Goal: Information Seeking & Learning: Learn about a topic

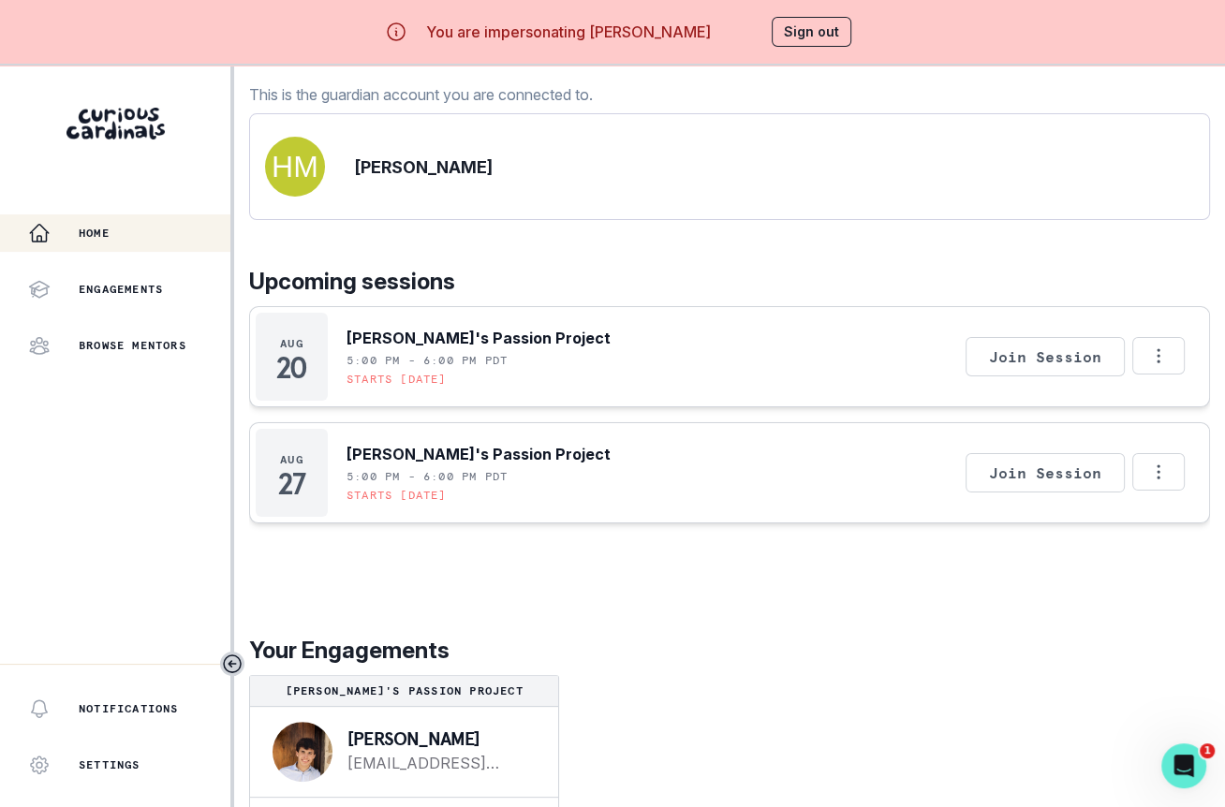
scroll to position [65, 0]
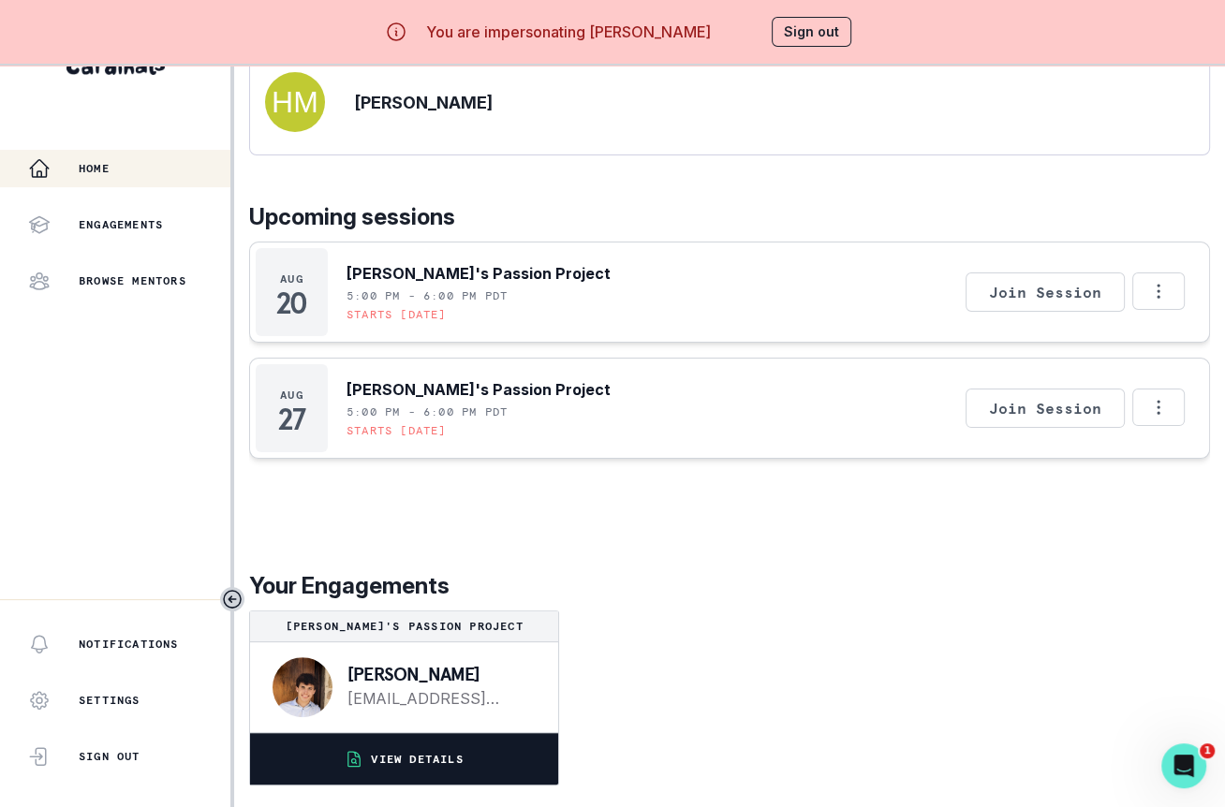
click at [451, 759] on p "VIEW DETAILS" at bounding box center [417, 759] width 92 height 15
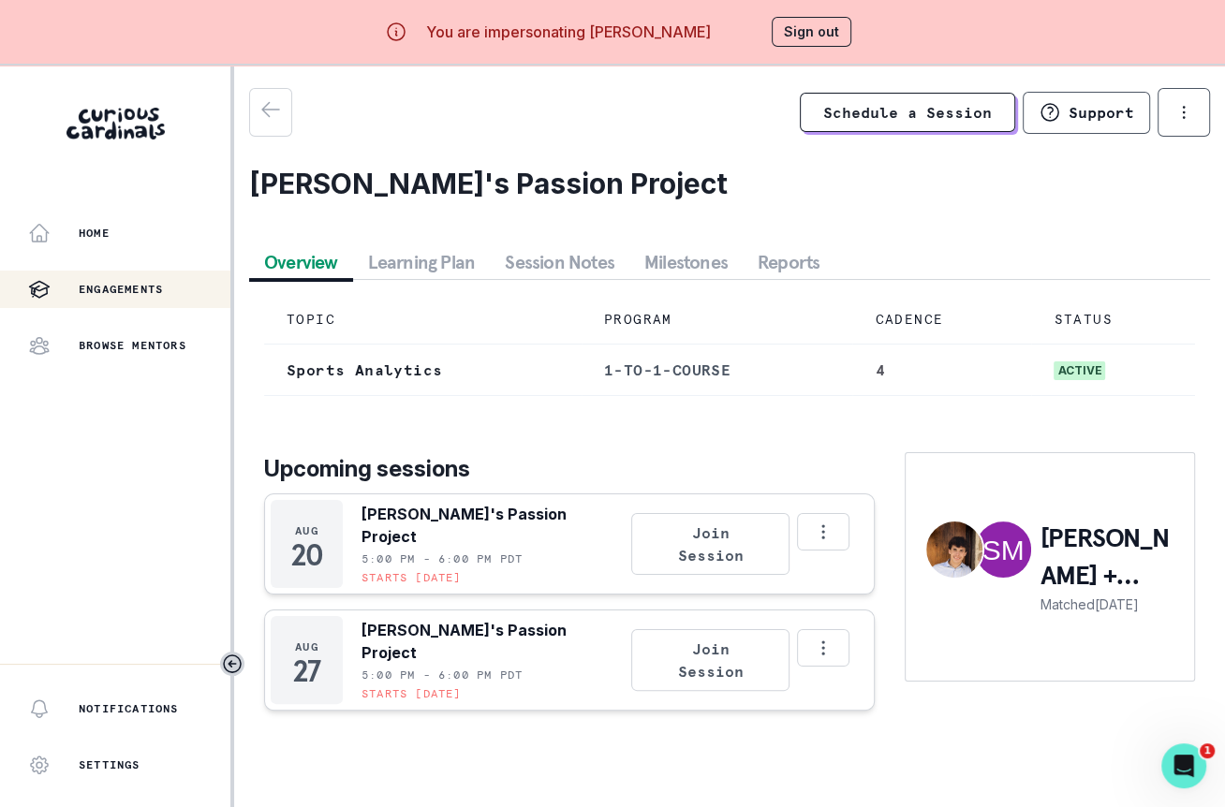
click at [792, 255] on button "Reports" at bounding box center [789, 262] width 92 height 34
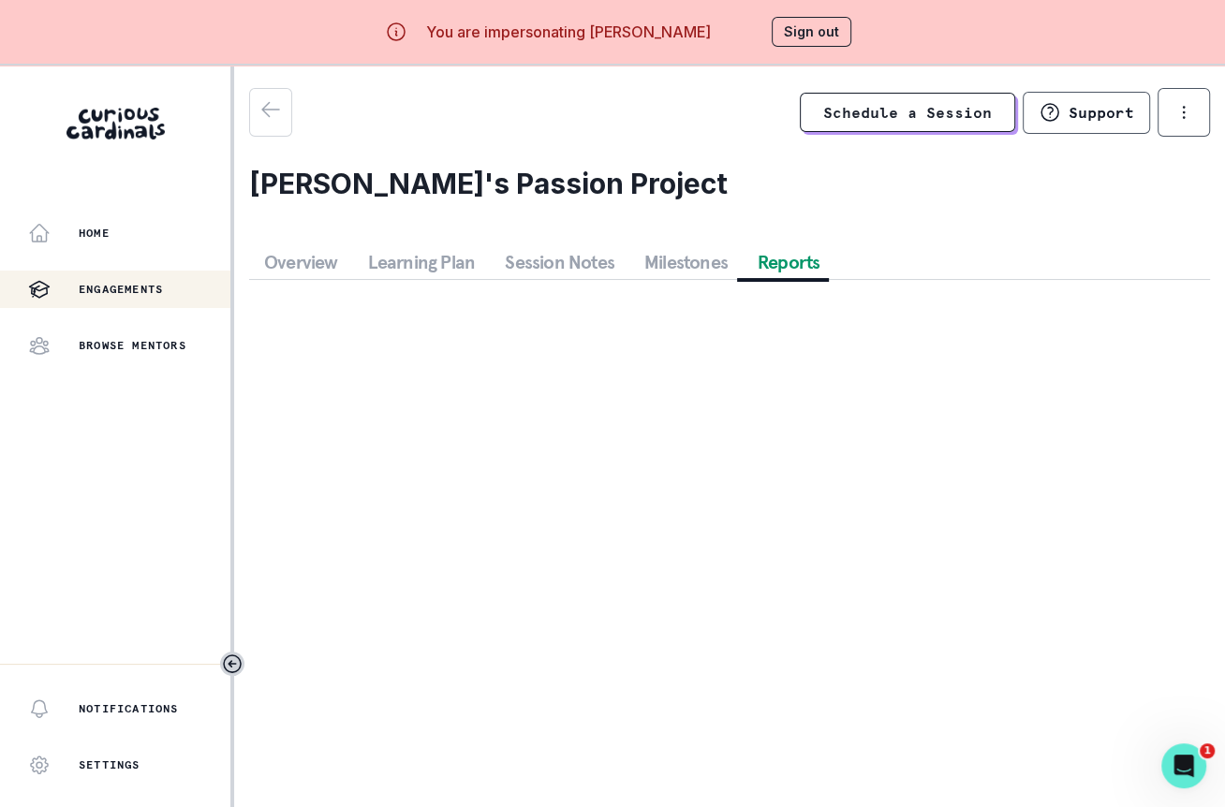
click at [303, 256] on button "Overview" at bounding box center [301, 262] width 104 height 34
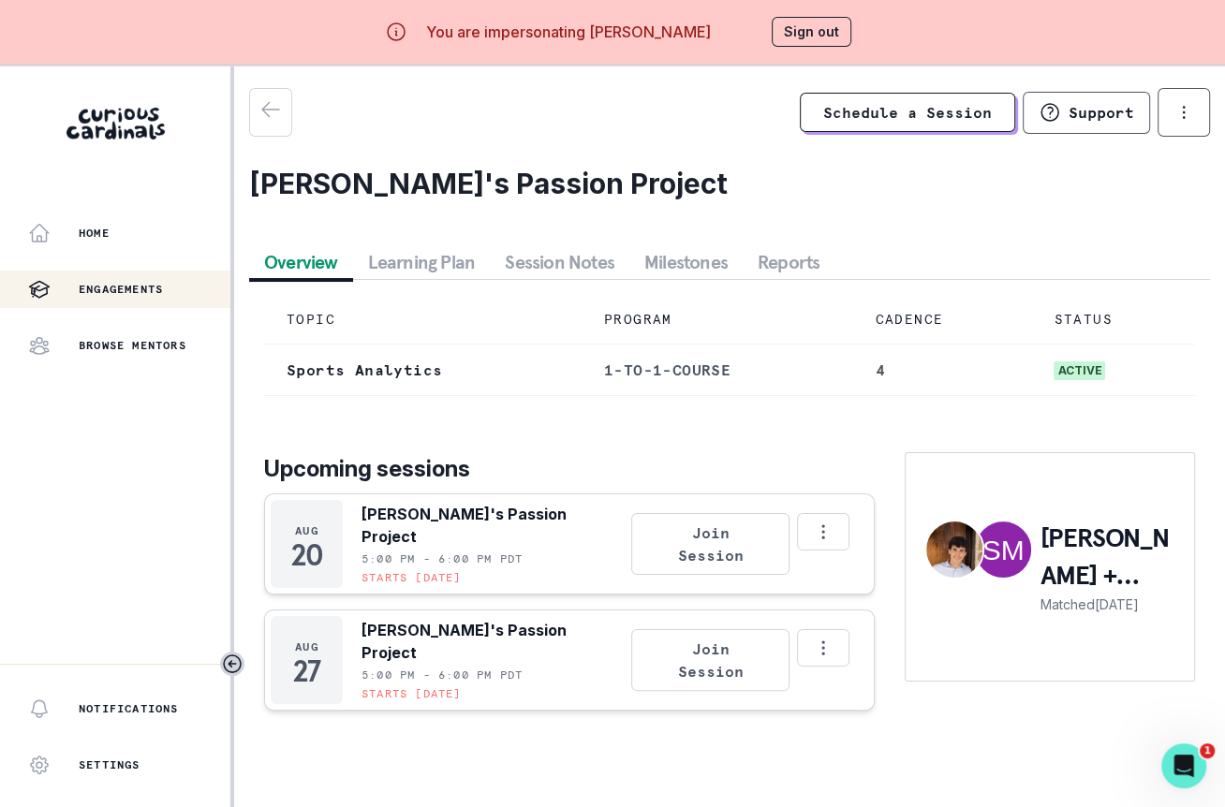
click at [564, 258] on button "Session Notes" at bounding box center [560, 262] width 140 height 34
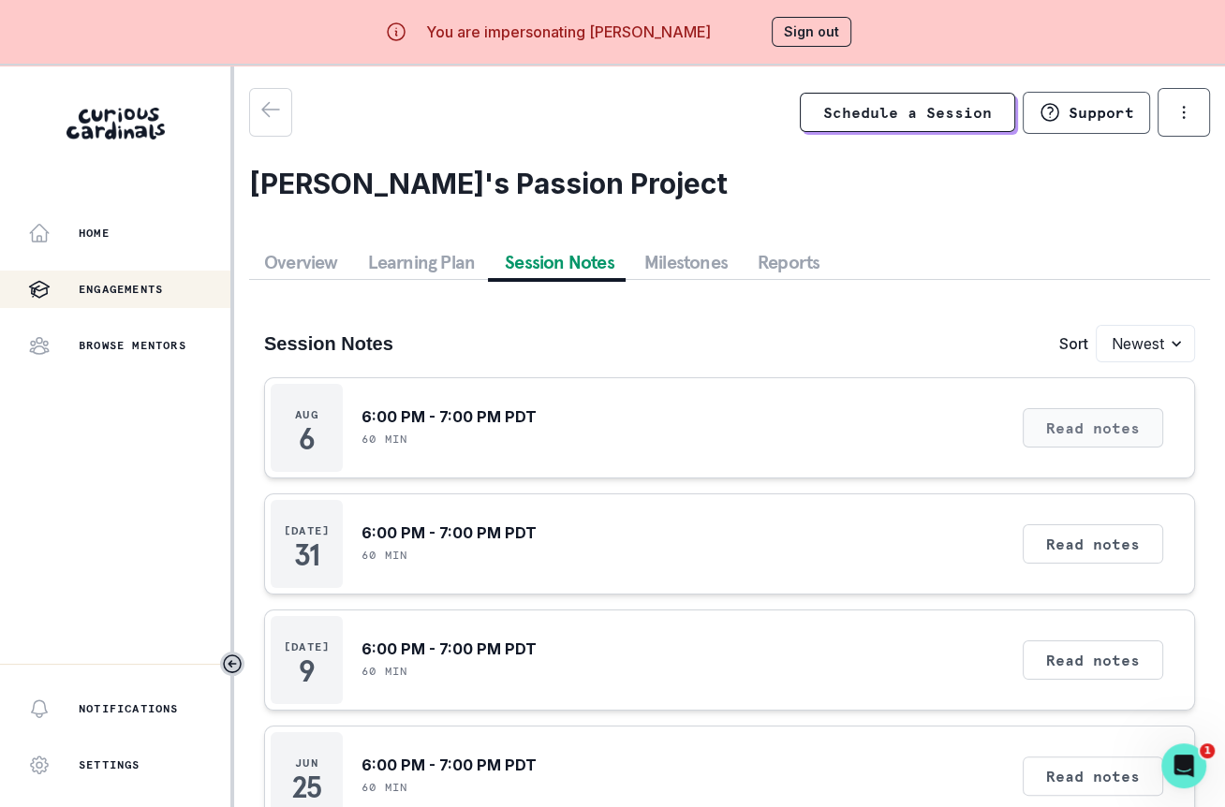
click at [1060, 412] on button "Read notes" at bounding box center [1093, 427] width 140 height 39
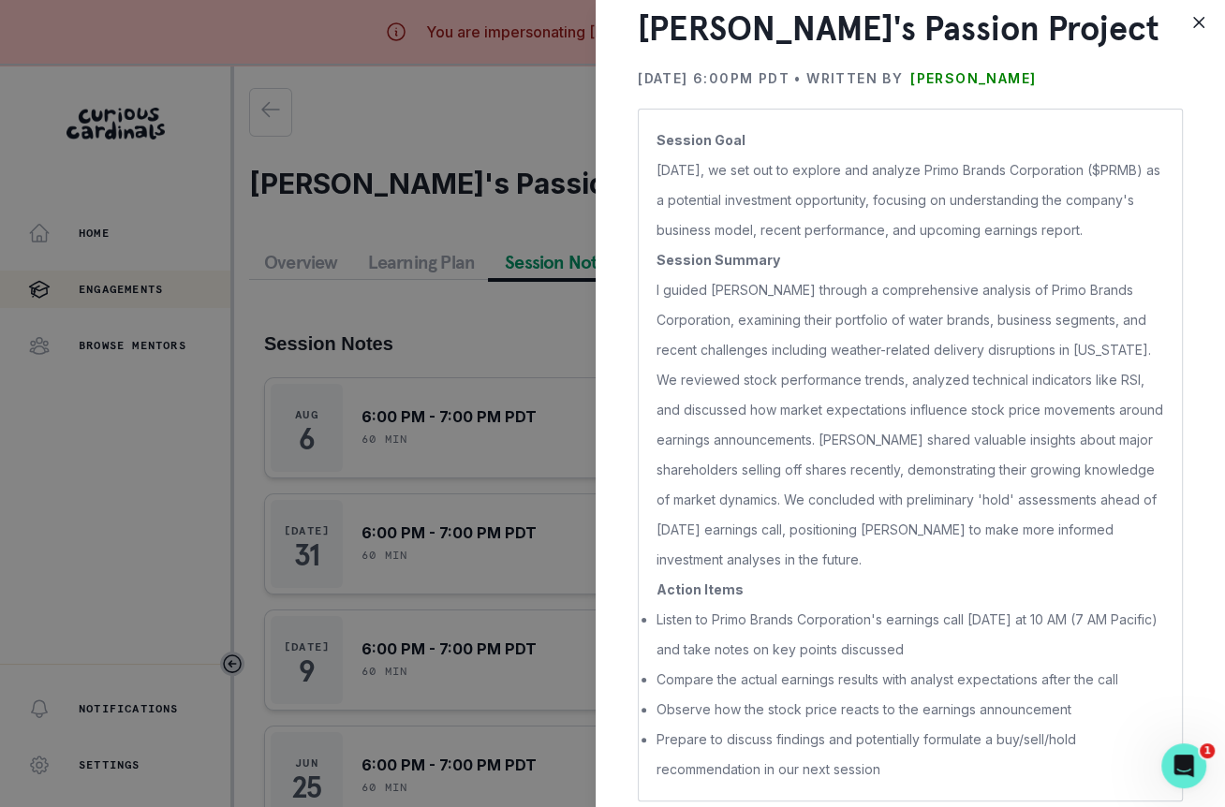
scroll to position [78, 0]
click at [512, 532] on div "[PERSON_NAME]'s Passion Project [DATE] 6:00PM PDT • Written by [PERSON_NAME] Se…" at bounding box center [612, 403] width 1225 height 807
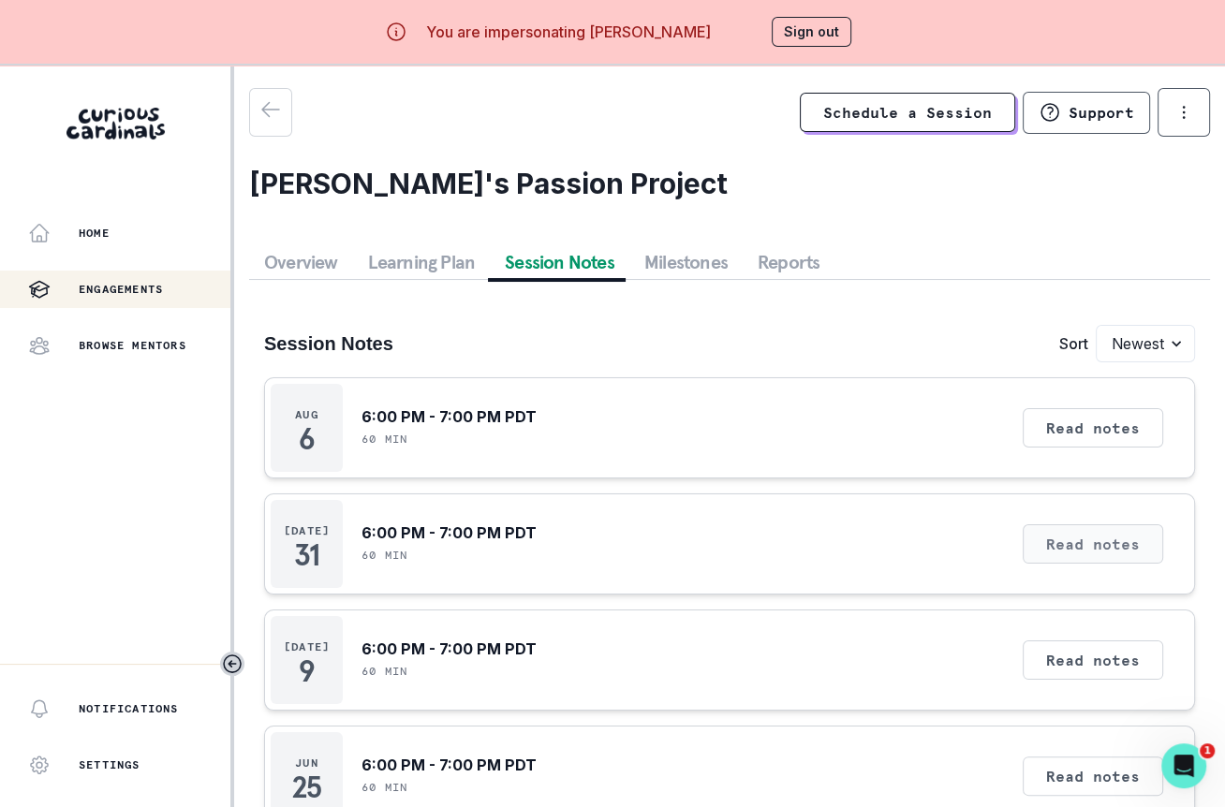
click at [1111, 531] on button "Read notes" at bounding box center [1093, 543] width 140 height 39
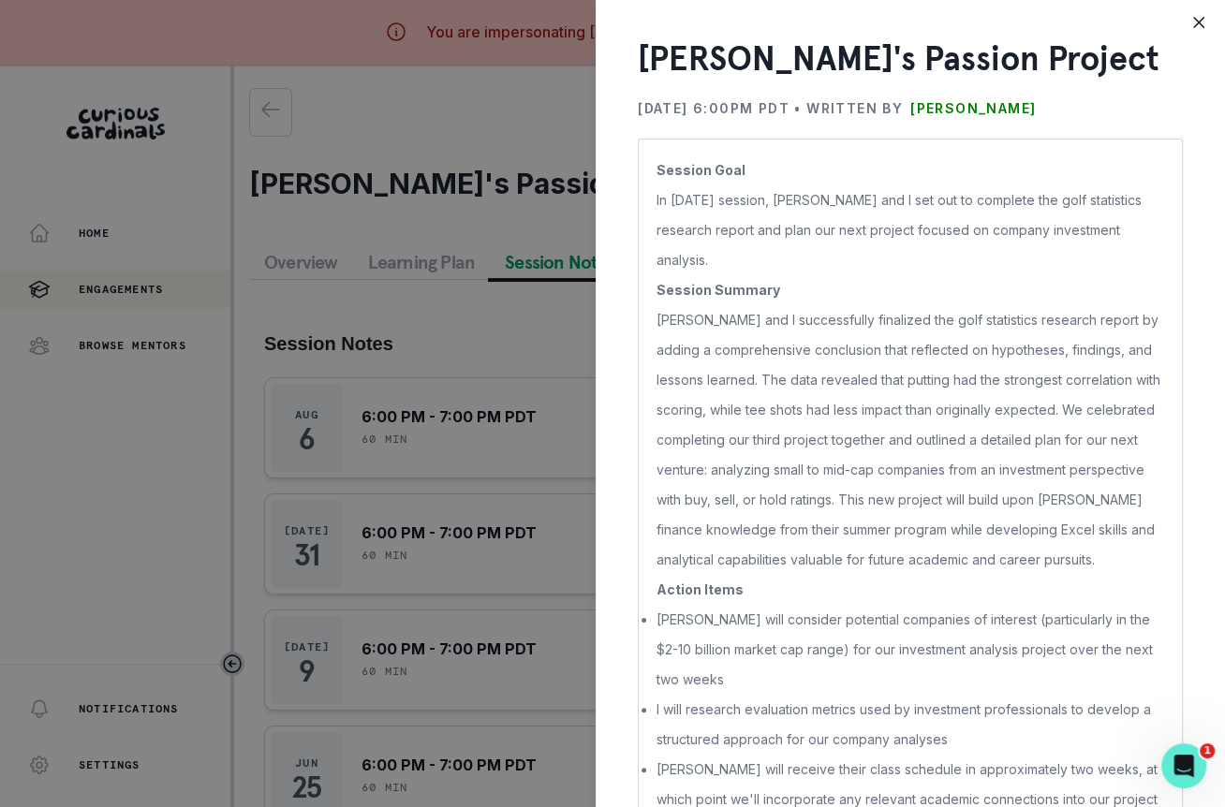
scroll to position [49, 0]
click at [524, 533] on div "[PERSON_NAME]'s Passion Project [DATE] 6:00PM PDT • Written by [PERSON_NAME] Se…" at bounding box center [612, 403] width 1225 height 807
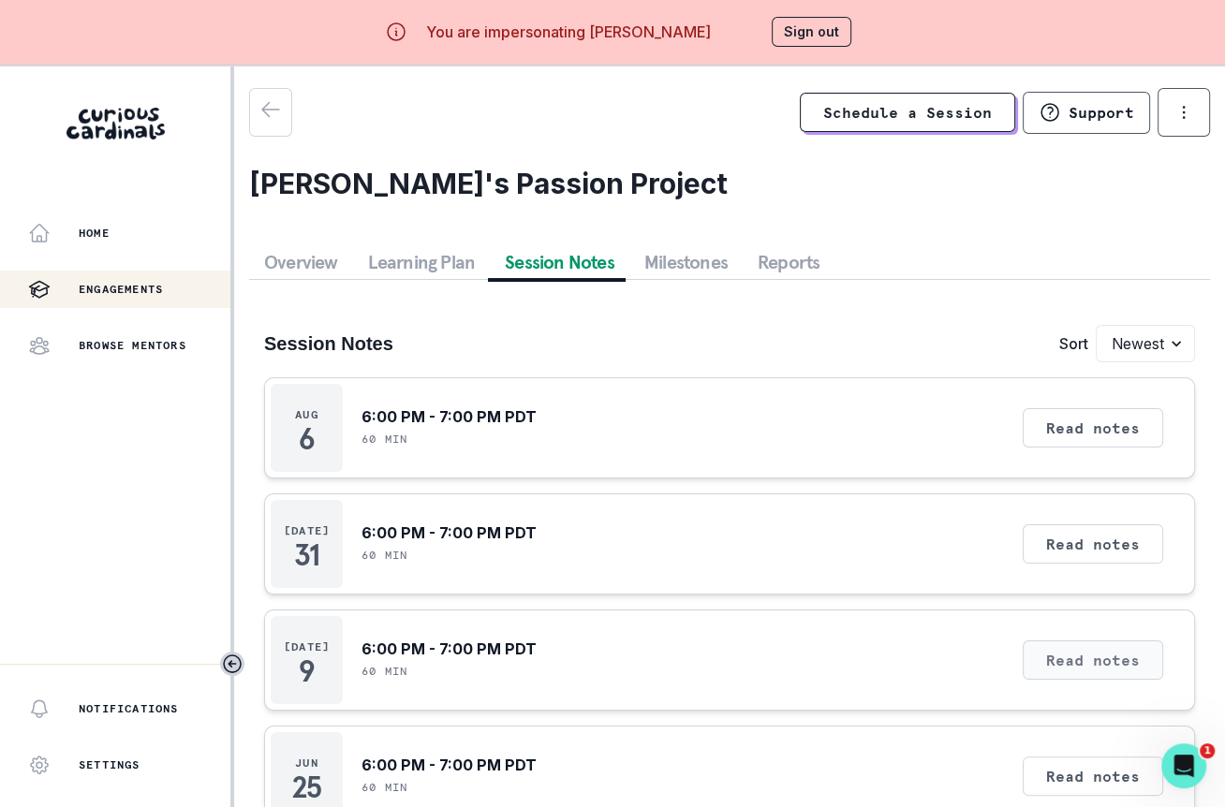
click at [1099, 657] on button "Read notes" at bounding box center [1093, 660] width 140 height 39
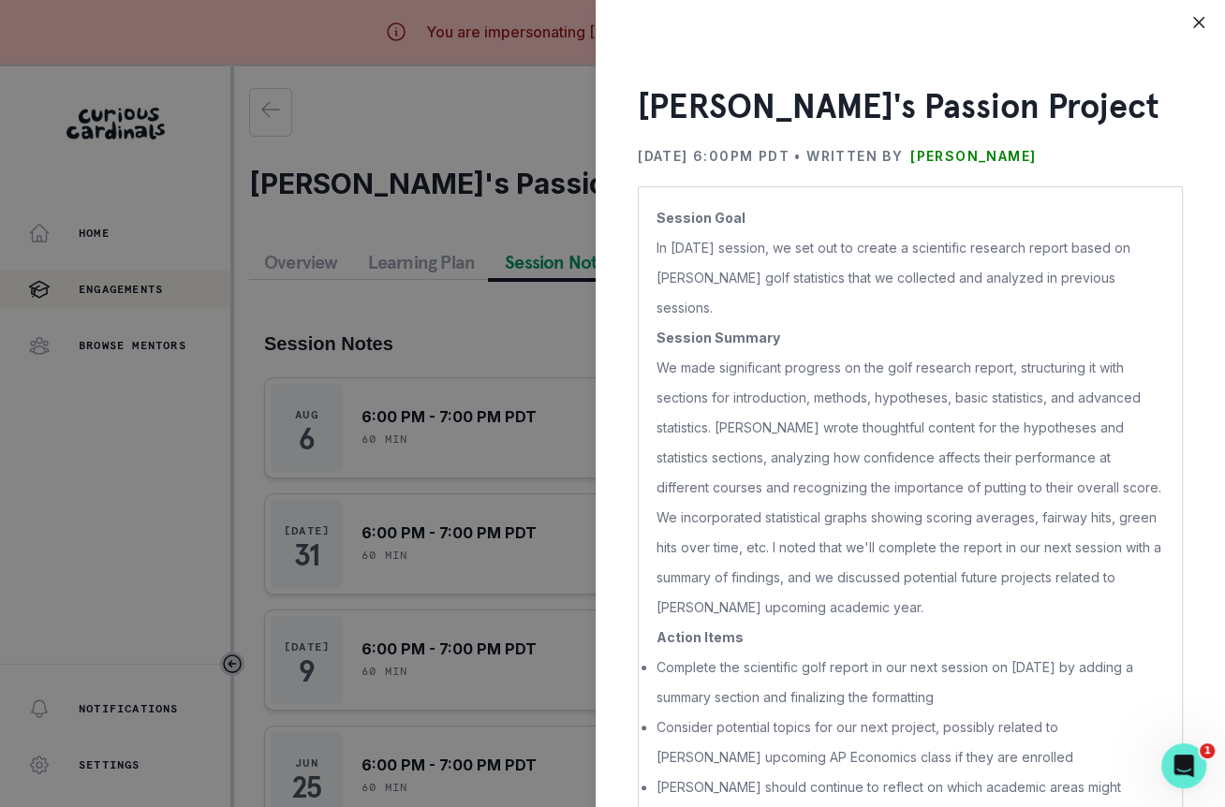
scroll to position [19, 0]
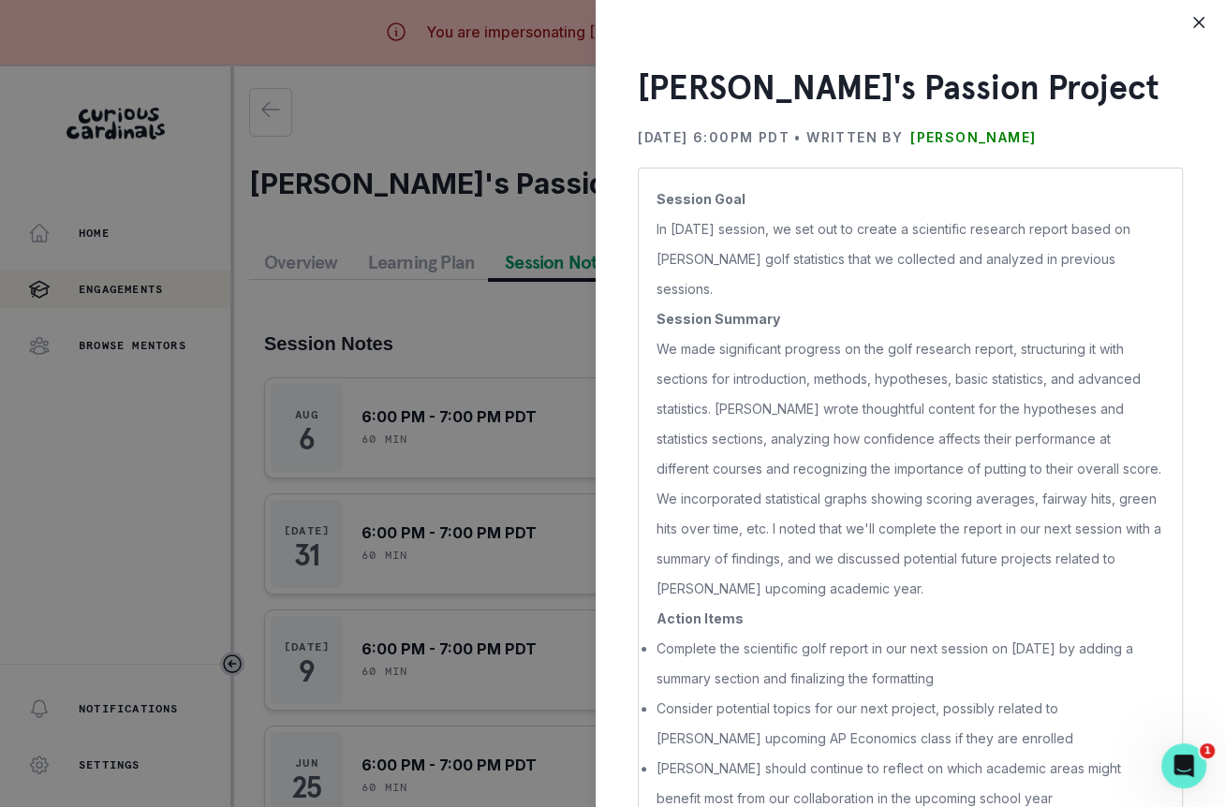
click at [529, 629] on div "[PERSON_NAME]'s Passion Project [DATE] 6:00PM PDT • Written by [PERSON_NAME] Se…" at bounding box center [612, 403] width 1225 height 807
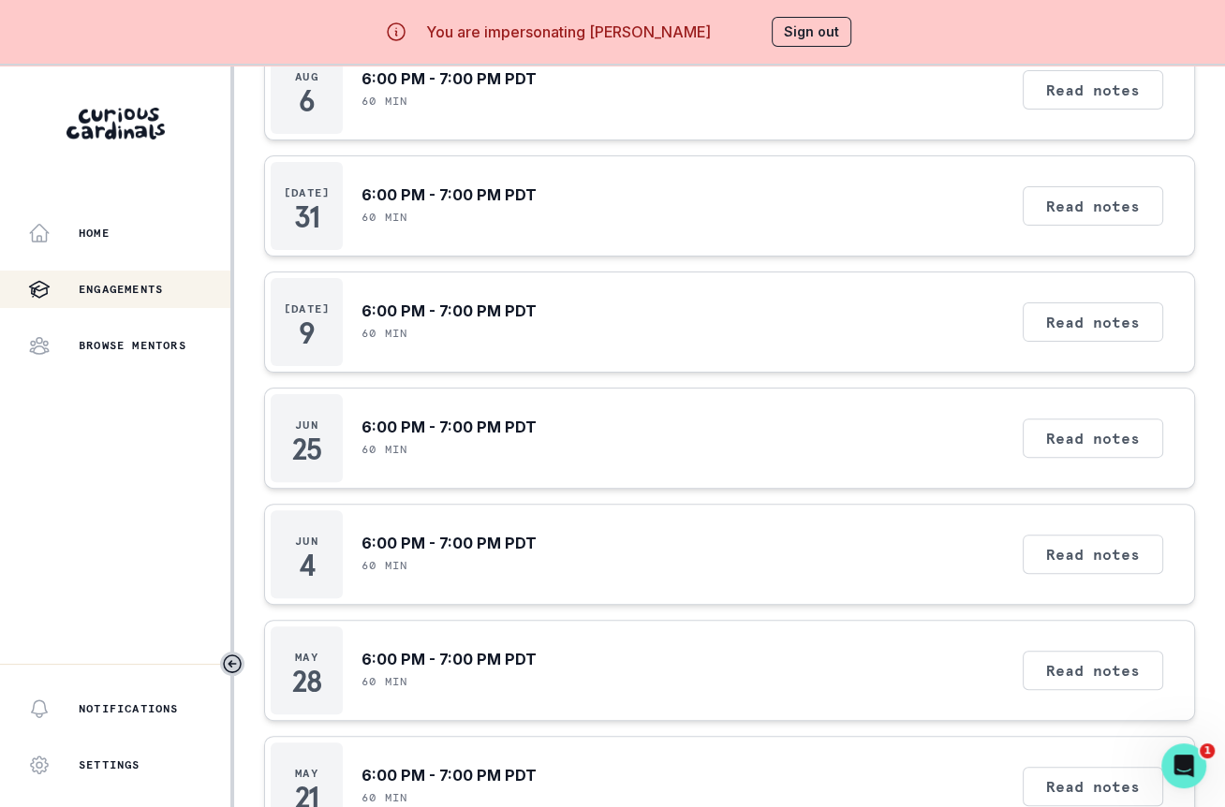
scroll to position [341, 0]
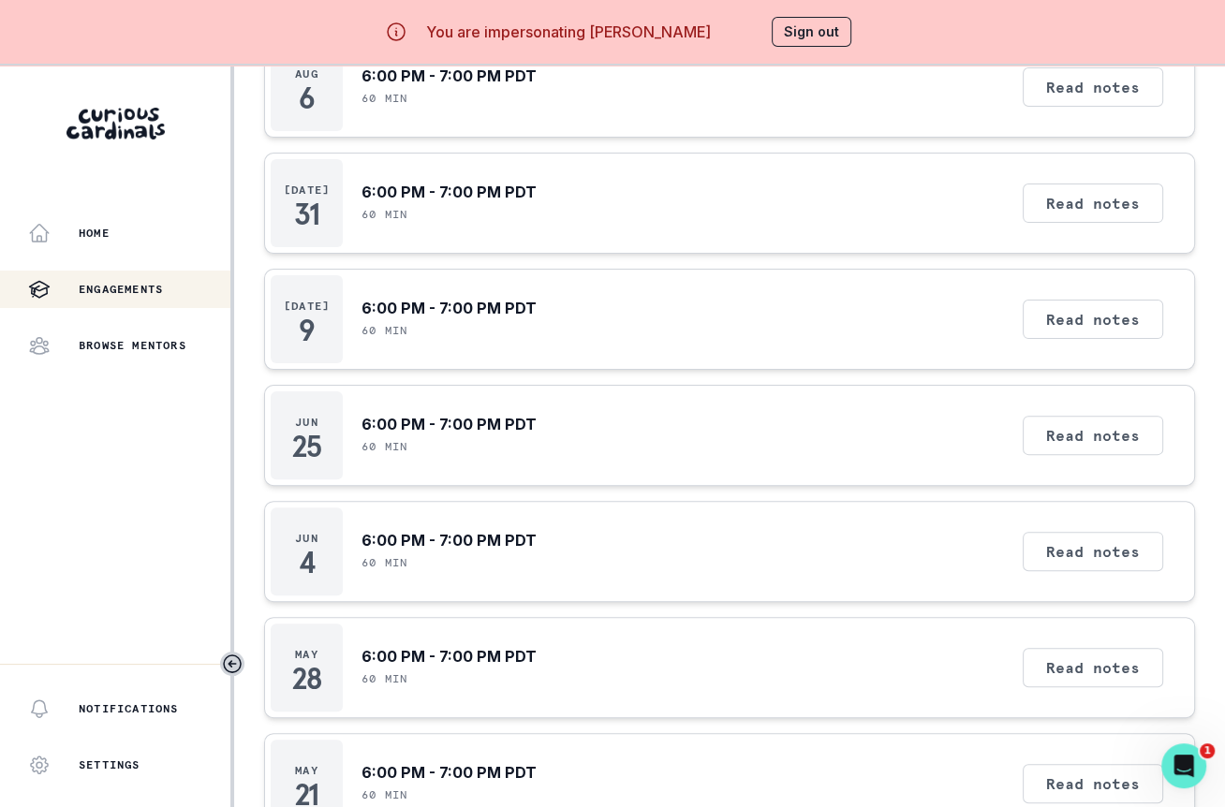
click at [1125, 451] on div "Read notes" at bounding box center [1093, 435] width 154 height 88
click at [1125, 446] on button "Read notes" at bounding box center [1093, 435] width 140 height 39
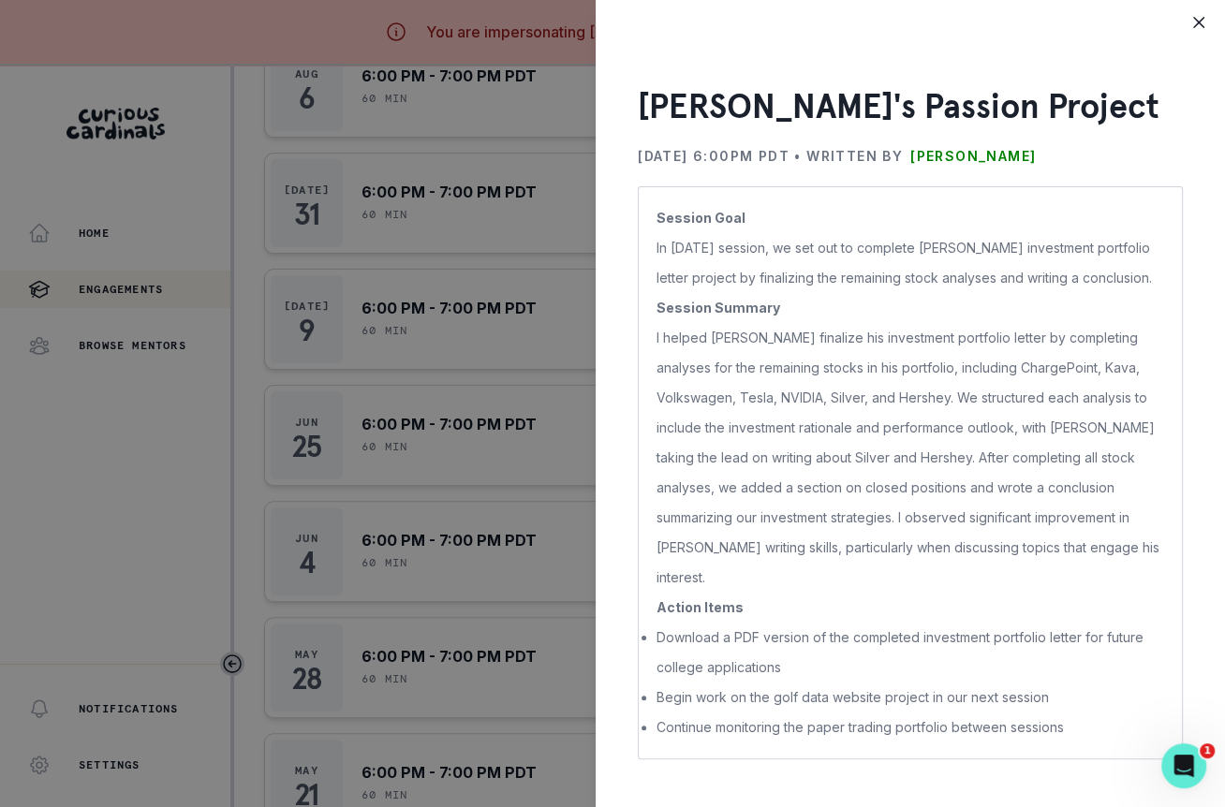
click at [534, 598] on div "[PERSON_NAME]'s Passion Project [DATE] 6:00PM PDT • Written by [PERSON_NAME] Se…" at bounding box center [612, 403] width 1225 height 807
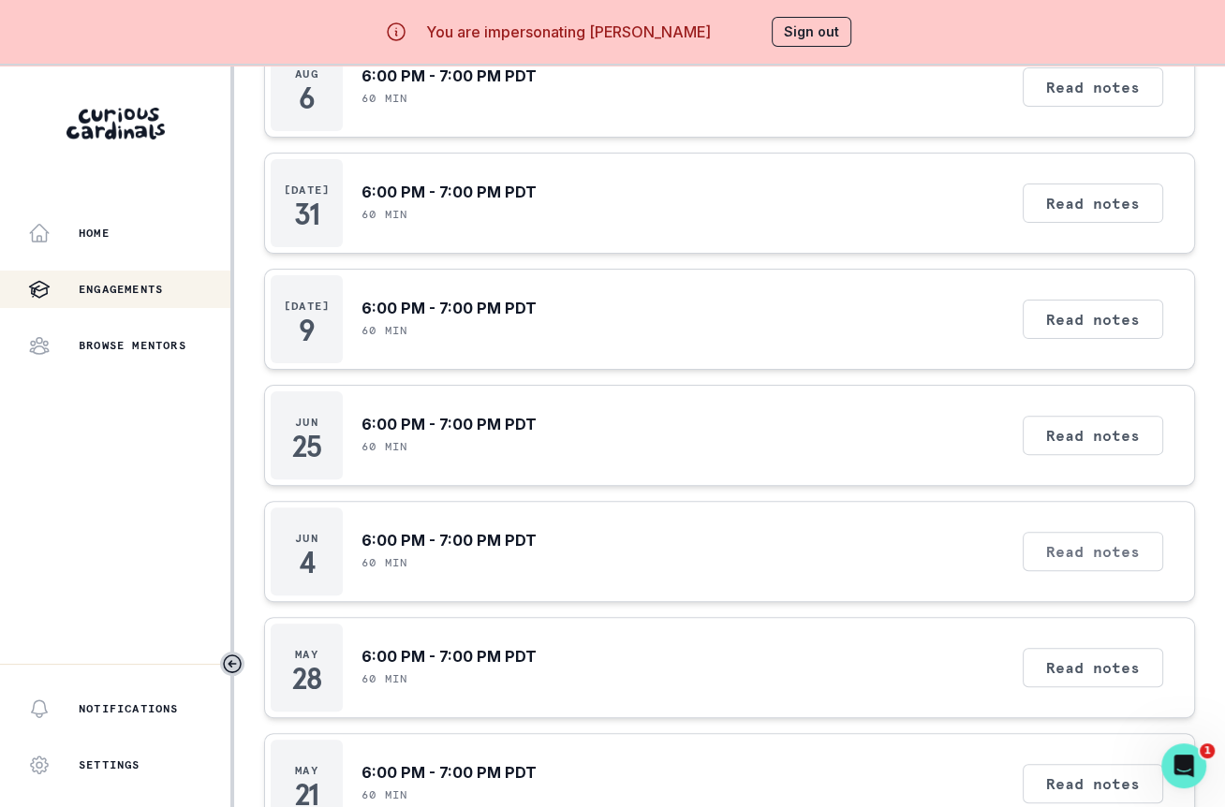
scroll to position [0, 0]
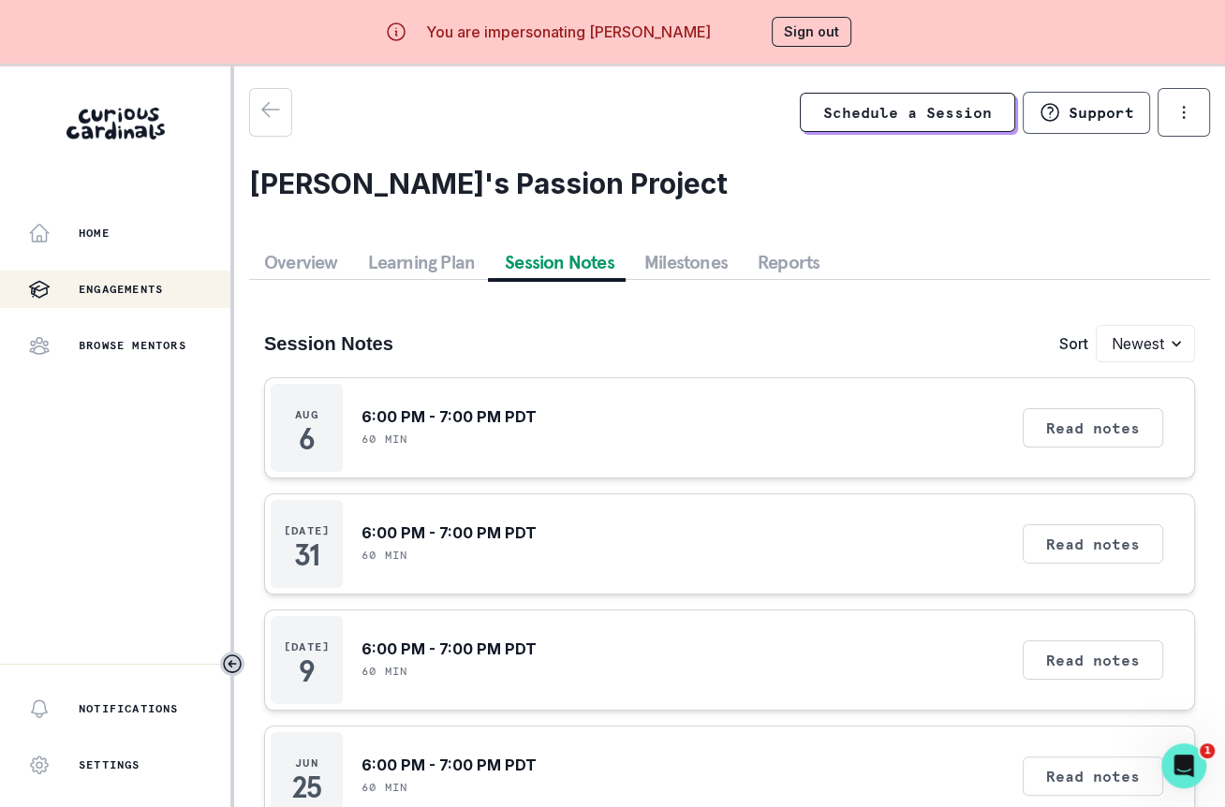
click at [702, 258] on button "Milestones" at bounding box center [685, 262] width 113 height 34
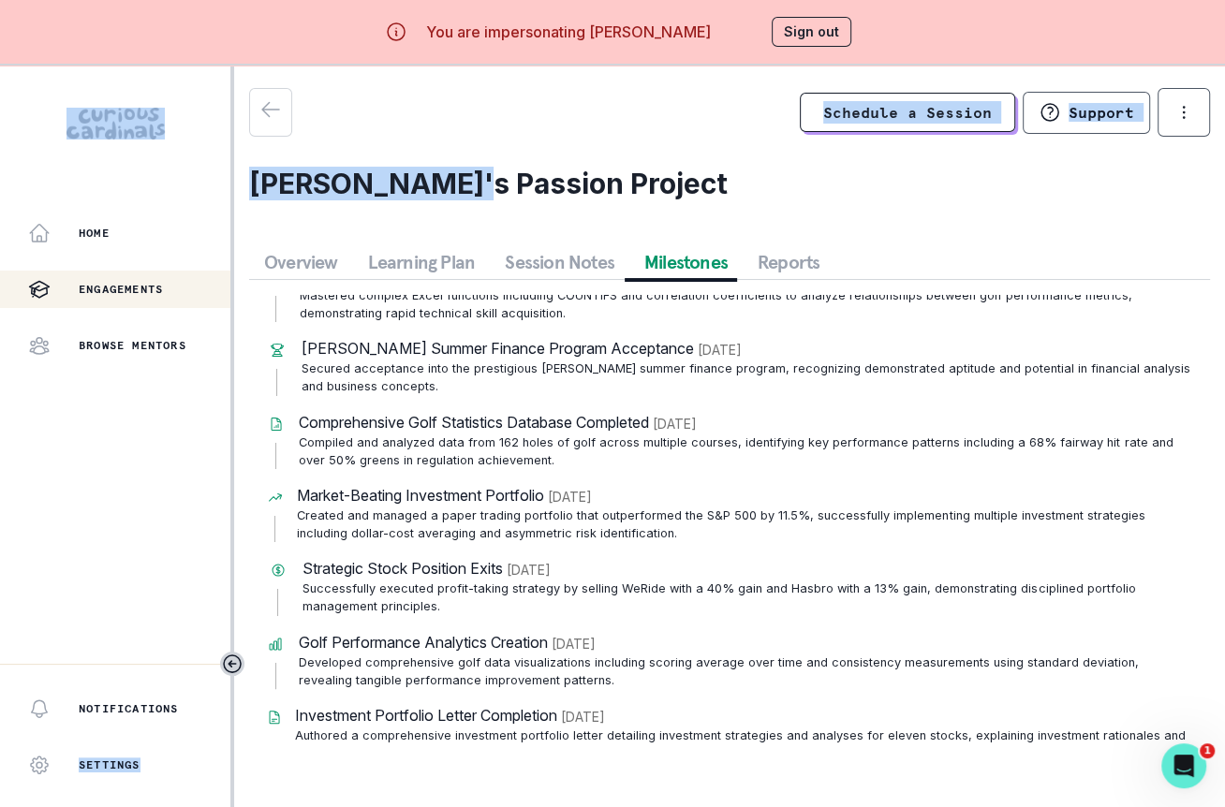
drag, startPoint x: 460, startPoint y: 184, endPoint x: 230, endPoint y: 177, distance: 229.6
click at [230, 177] on div "Home Engagements Browse Mentors Notifications Settings Sign Out Notifications L…" at bounding box center [612, 469] width 1225 height 807
copy div "Home Engagements Browse Mentors Notifications Settings Sign Out Notifications L…"
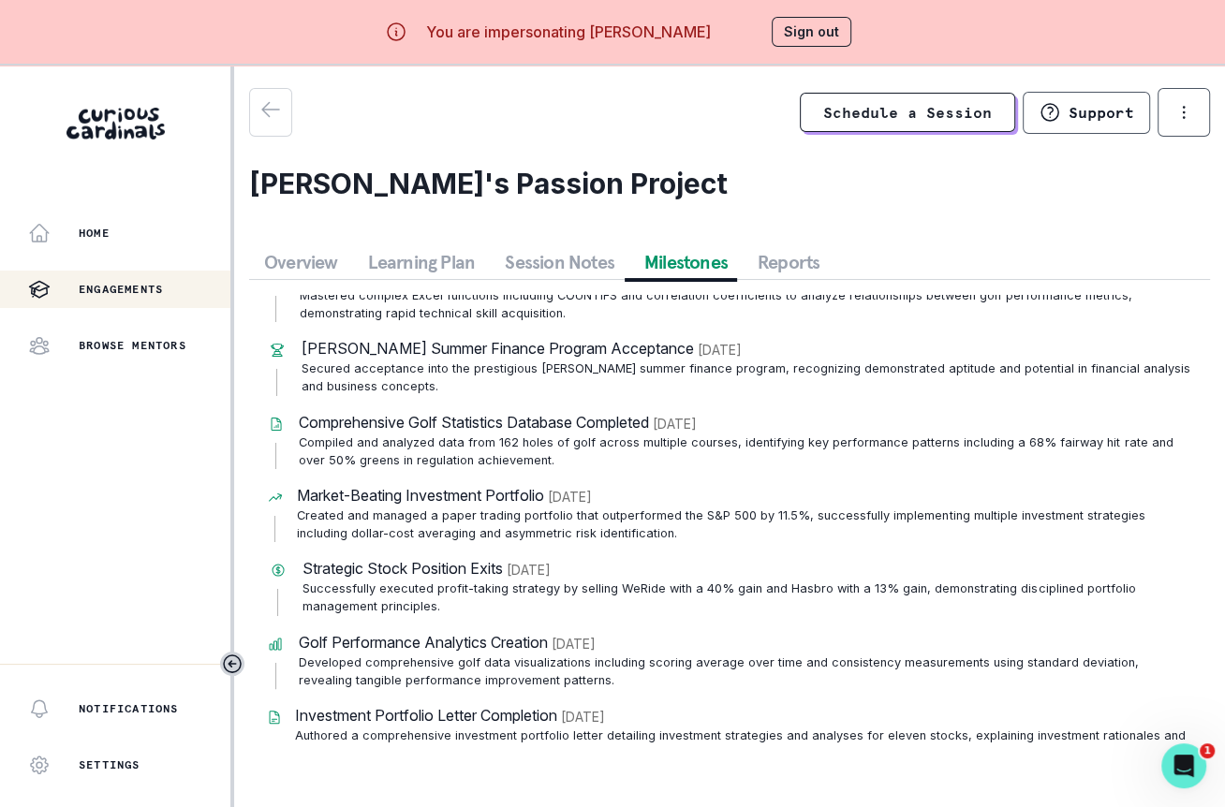
click at [273, 184] on h2 "[PERSON_NAME]'s Passion Project" at bounding box center [729, 184] width 961 height 34
drag, startPoint x: 253, startPoint y: 180, endPoint x: 460, endPoint y: 185, distance: 207.1
click at [461, 185] on h2 "[PERSON_NAME]'s Passion Project" at bounding box center [729, 184] width 961 height 34
copy h2 "[PERSON_NAME]"
